Goal: Task Accomplishment & Management: Use online tool/utility

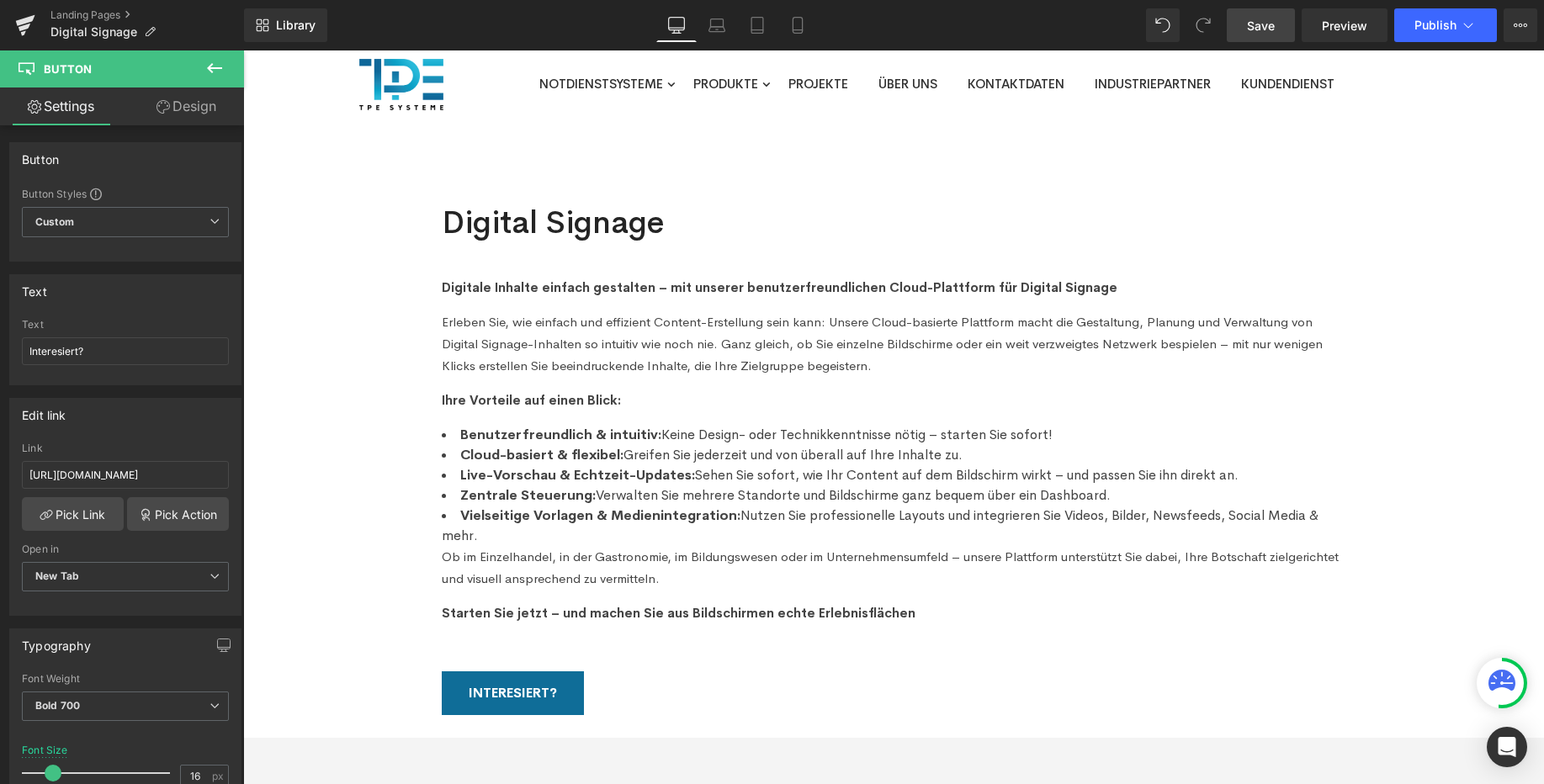
click at [1278, 21] on link "Save" at bounding box center [1261, 25] width 68 height 34
click at [30, 34] on icon at bounding box center [25, 25] width 21 height 42
